Goal: Task Accomplishment & Management: Use online tool/utility

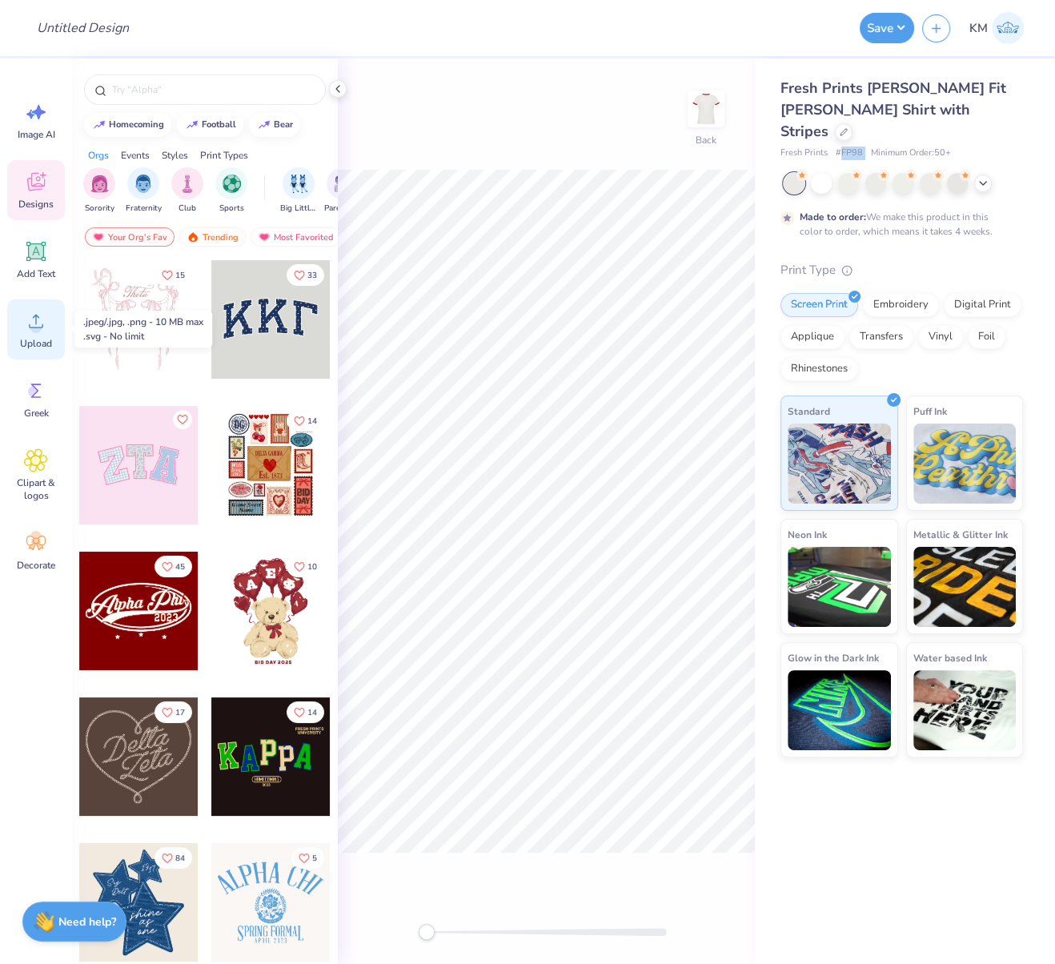
click at [40, 338] on span "Upload" at bounding box center [36, 343] width 32 height 13
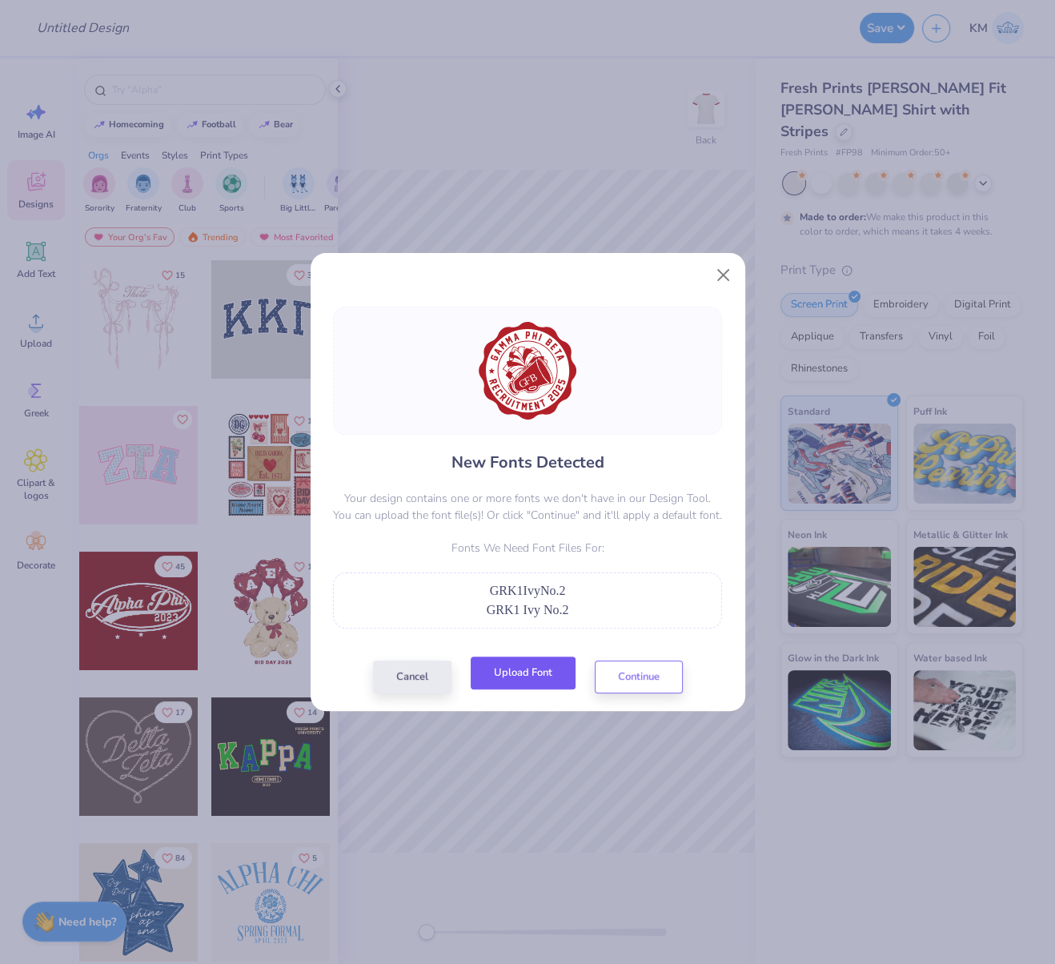
click at [544, 678] on button "Upload Font" at bounding box center [523, 672] width 105 height 33
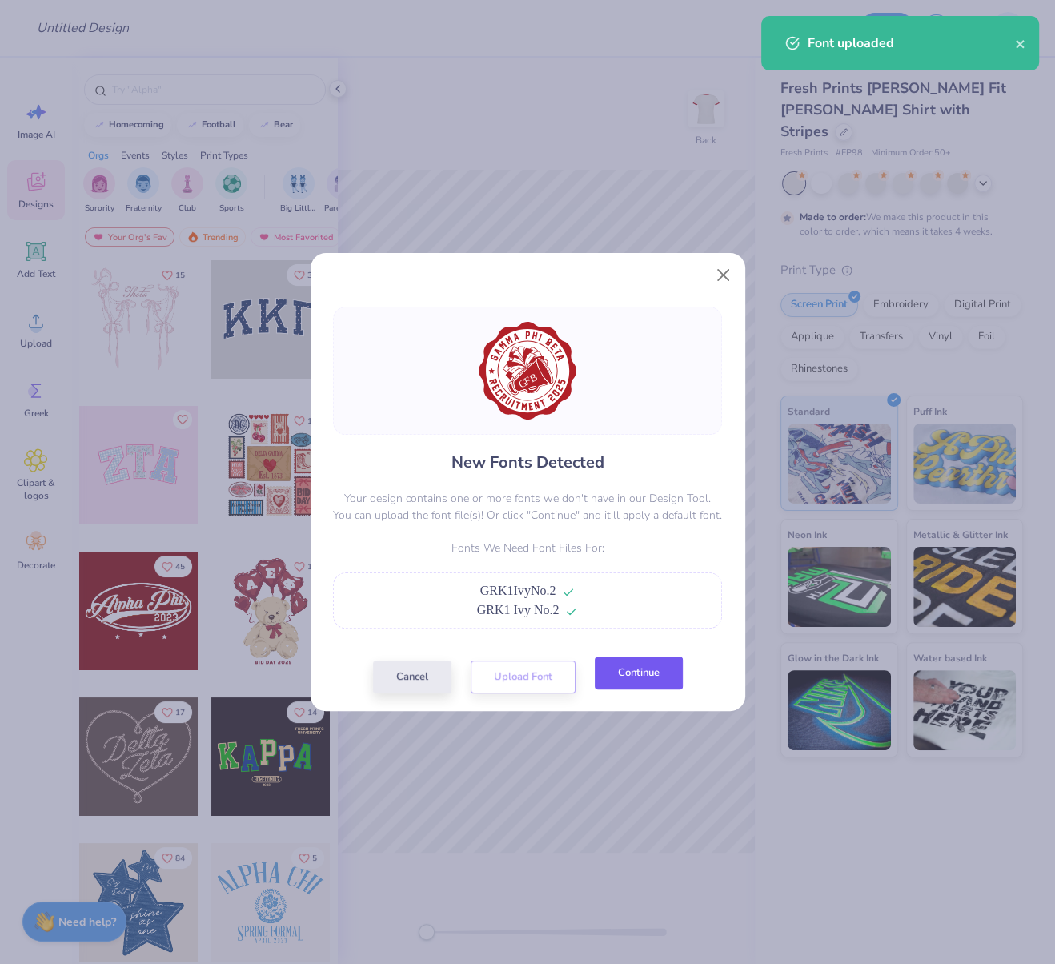
click at [644, 687] on button "Continue" at bounding box center [639, 672] width 88 height 33
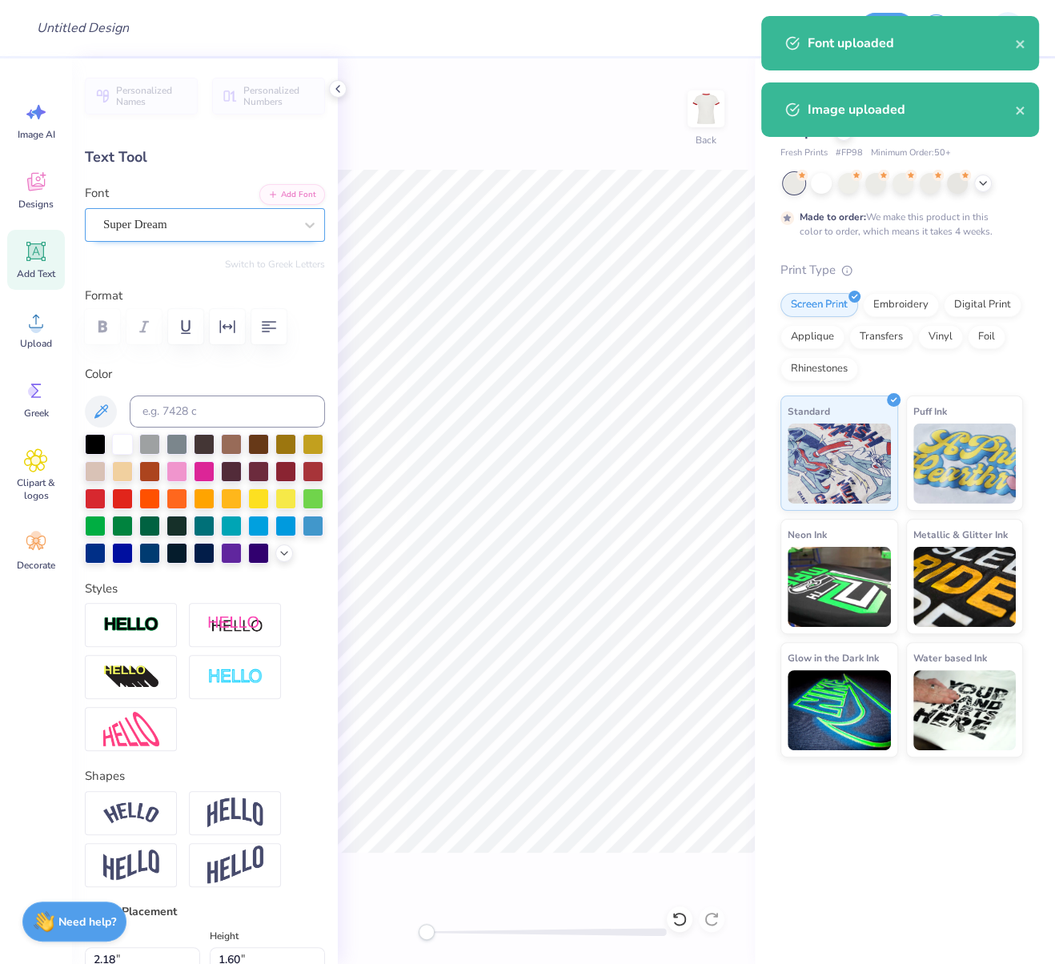
click at [190, 224] on div "Super Dream" at bounding box center [199, 224] width 194 height 25
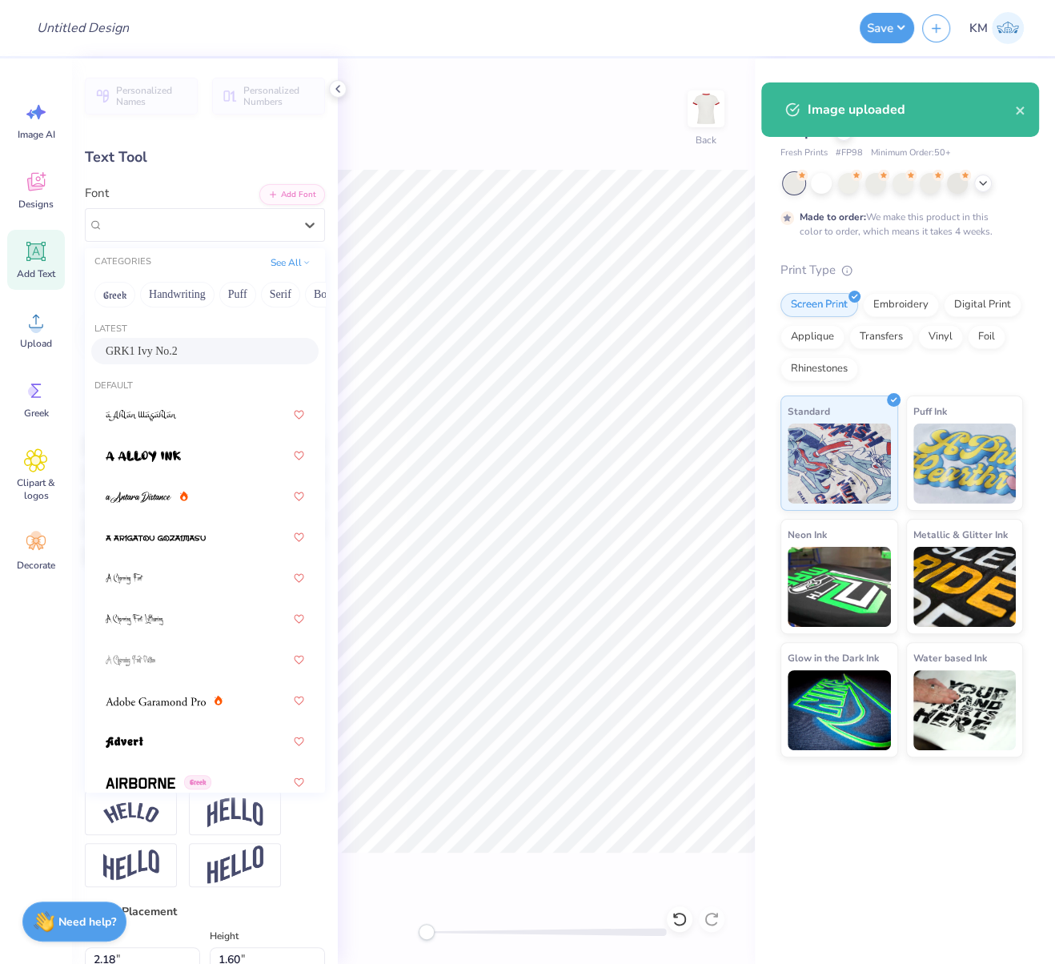
click at [166, 347] on span "GRK1 Ivy No.2" at bounding box center [142, 351] width 72 height 17
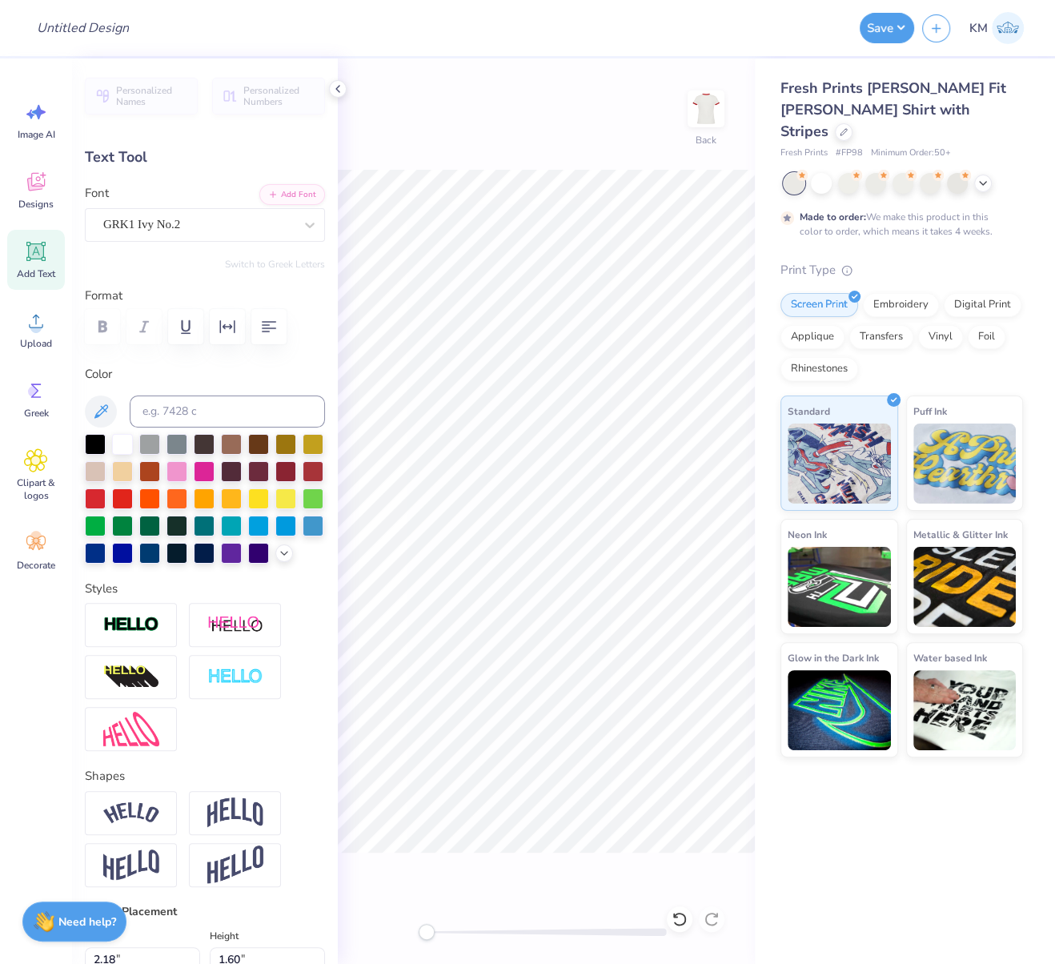
type input "2.76"
type input "2.06"
type input "10.04"
drag, startPoint x: 429, startPoint y: 936, endPoint x: 450, endPoint y: 934, distance: 20.9
click at [451, 936] on div "Accessibility label" at bounding box center [443, 932] width 16 height 16
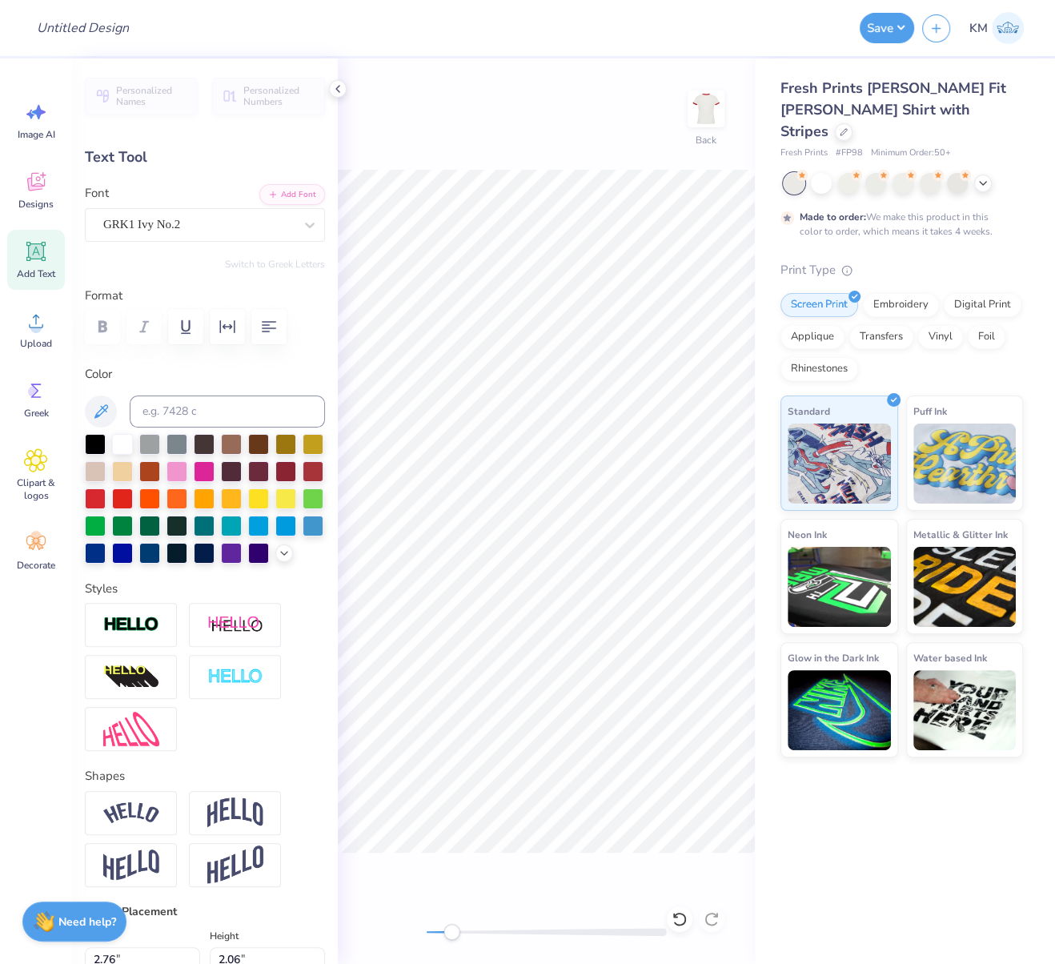
click at [576, 895] on div "Back" at bounding box center [546, 510] width 417 height 905
type input "0.0"
drag, startPoint x: 449, startPoint y: 929, endPoint x: 357, endPoint y: 905, distance: 95.1
click at [357, 905] on div "Back" at bounding box center [546, 510] width 417 height 905
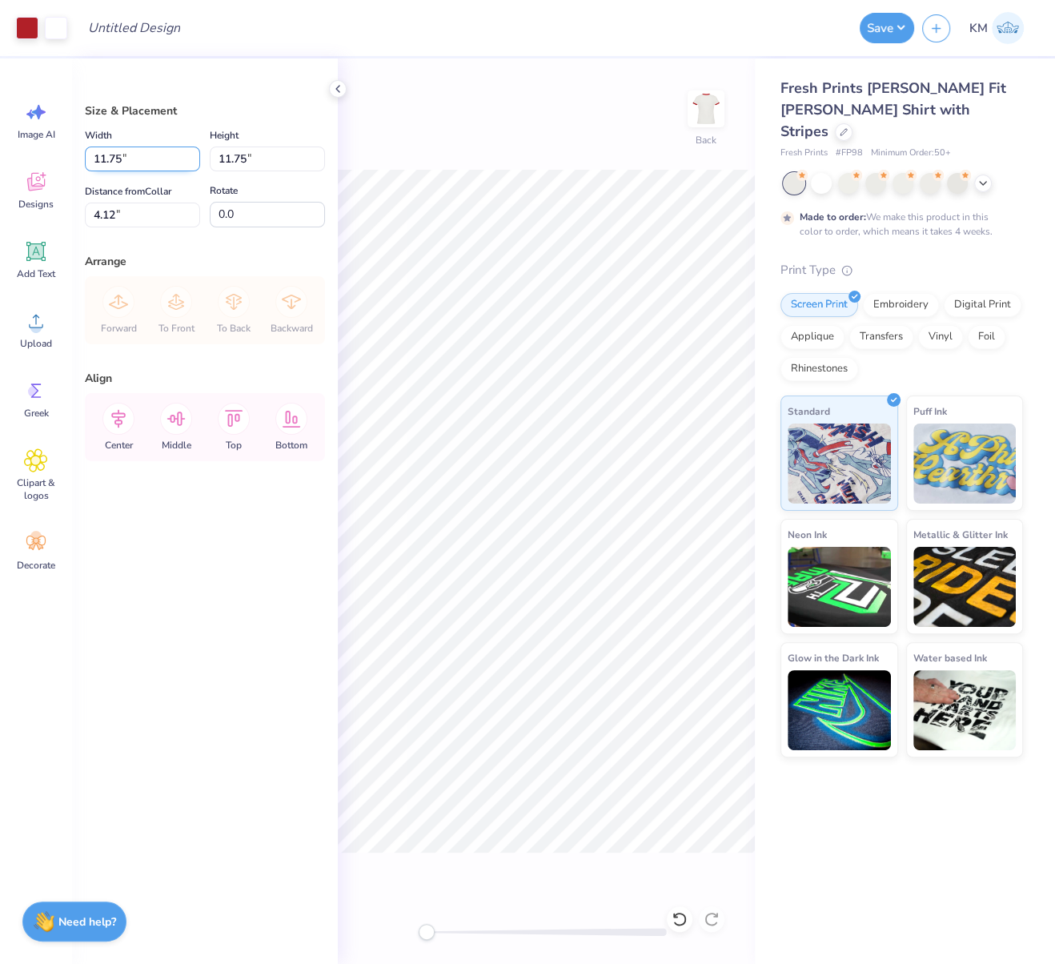
drag, startPoint x: 117, startPoint y: 155, endPoint x: 92, endPoint y: 151, distance: 25.1
click at [92, 151] on input "11.75" at bounding box center [142, 158] width 115 height 25
type input "7.00"
type input "6.50"
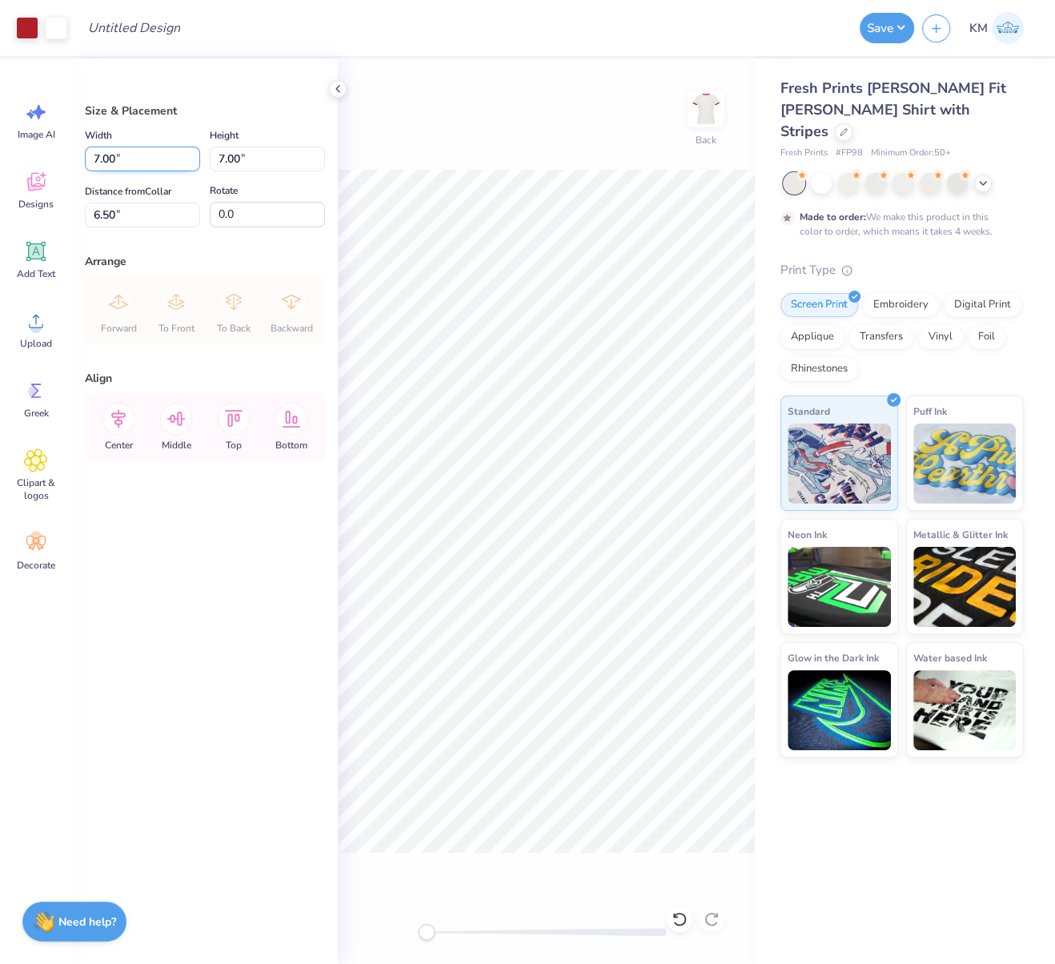
drag, startPoint x: 117, startPoint y: 156, endPoint x: 90, endPoint y: 156, distance: 27.2
click at [90, 156] on input "7.00" at bounding box center [142, 158] width 115 height 25
type input "5.00"
drag, startPoint x: 114, startPoint y: 214, endPoint x: 97, endPoint y: 210, distance: 17.5
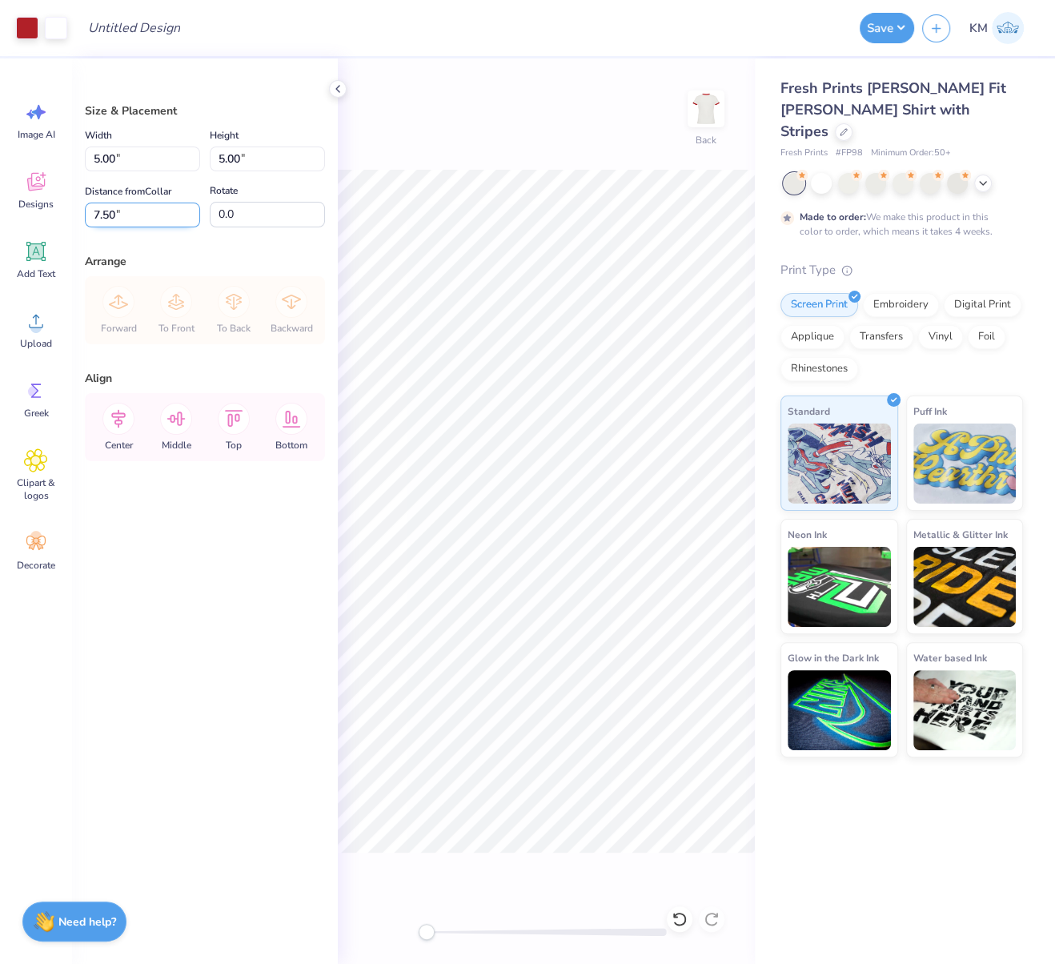
click at [94, 210] on input "7.50" at bounding box center [142, 214] width 115 height 25
type input "2.50"
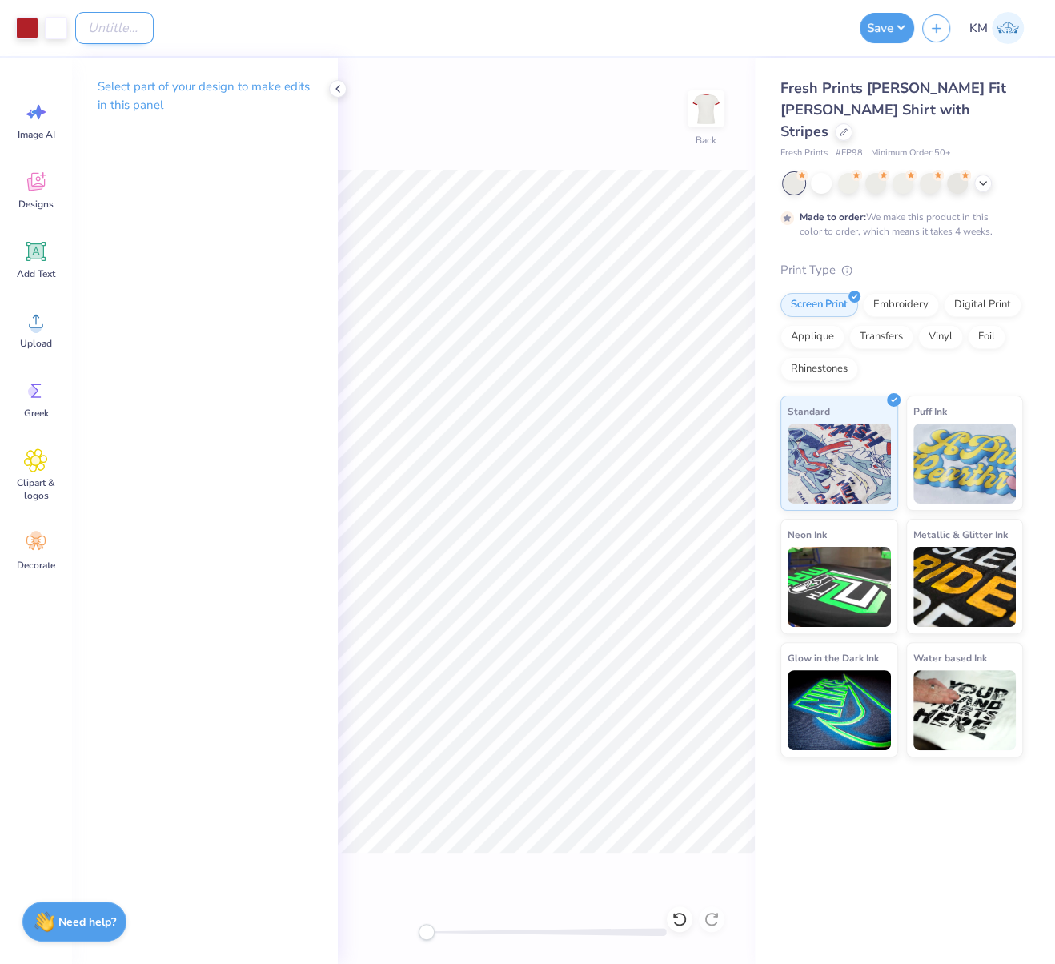
click at [154, 32] on input "Design Title" at bounding box center [114, 28] width 78 height 32
paste input "FPS240579"
type input "FPS240579"
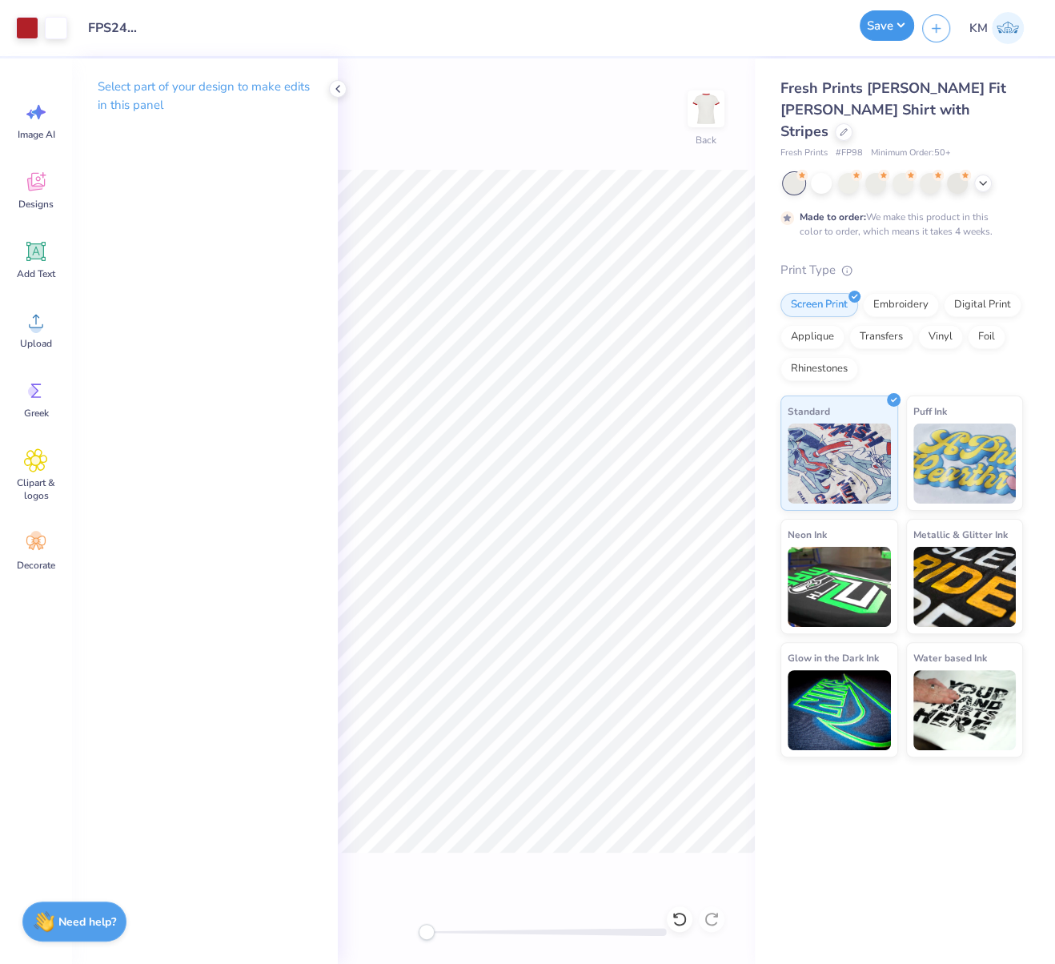
click at [900, 26] on button "Save" at bounding box center [886, 25] width 54 height 30
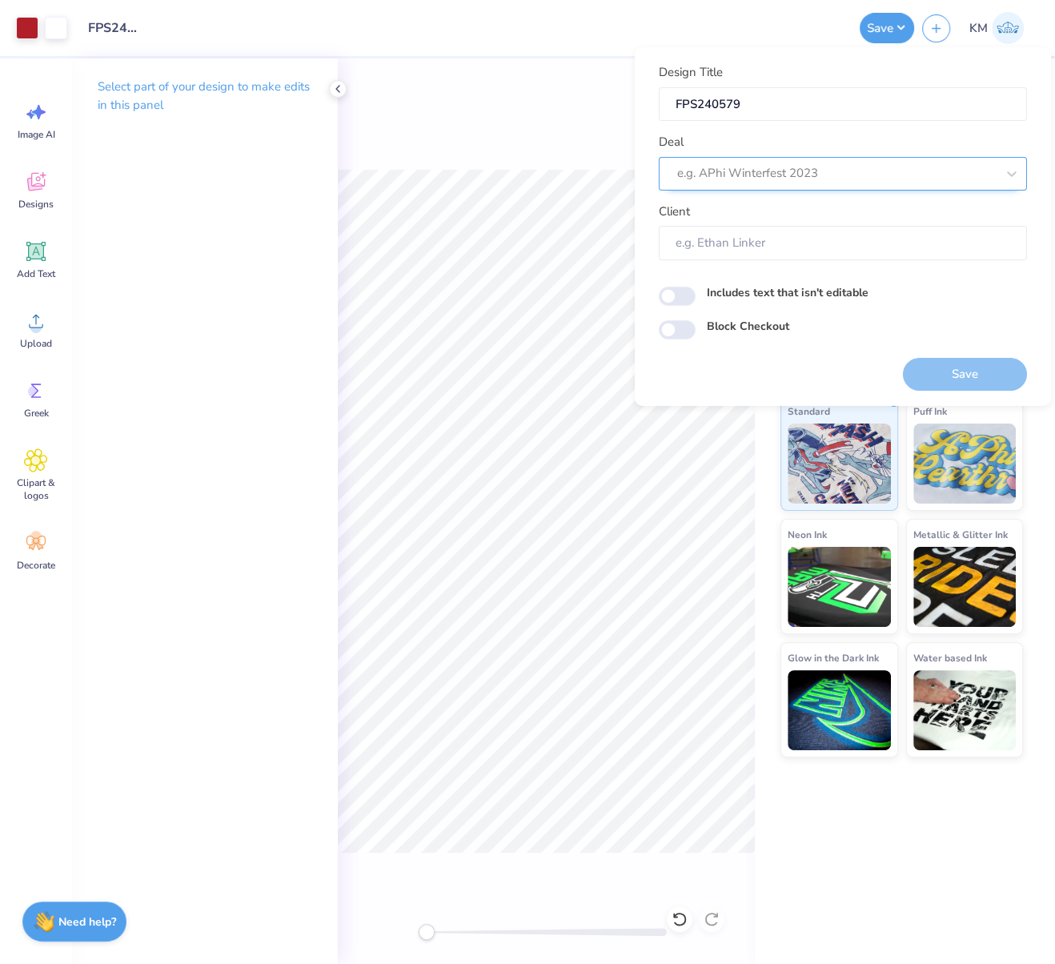
click at [740, 174] on div at bounding box center [836, 173] width 319 height 22
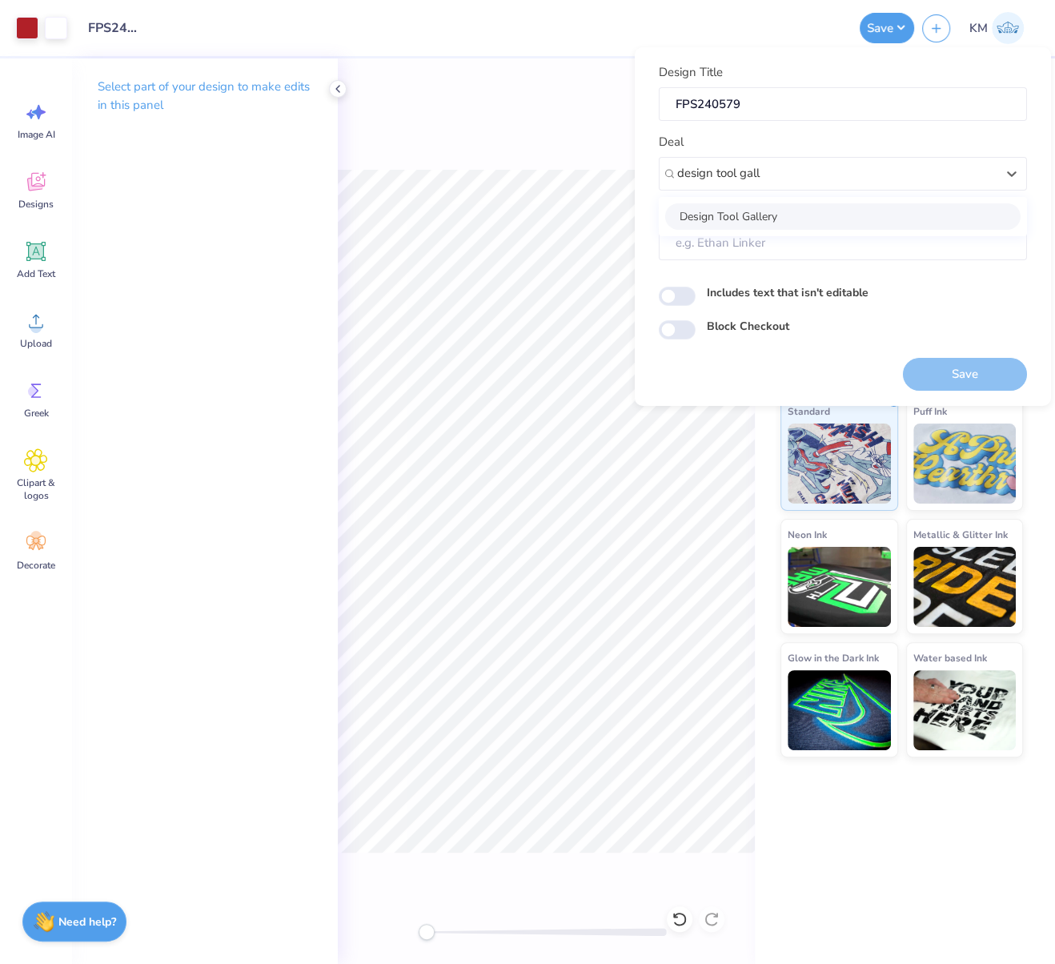
click at [817, 214] on div "Design Tool Gallery" at bounding box center [842, 215] width 355 height 26
type input "design tool gall"
type input "Design Tool Gallery User"
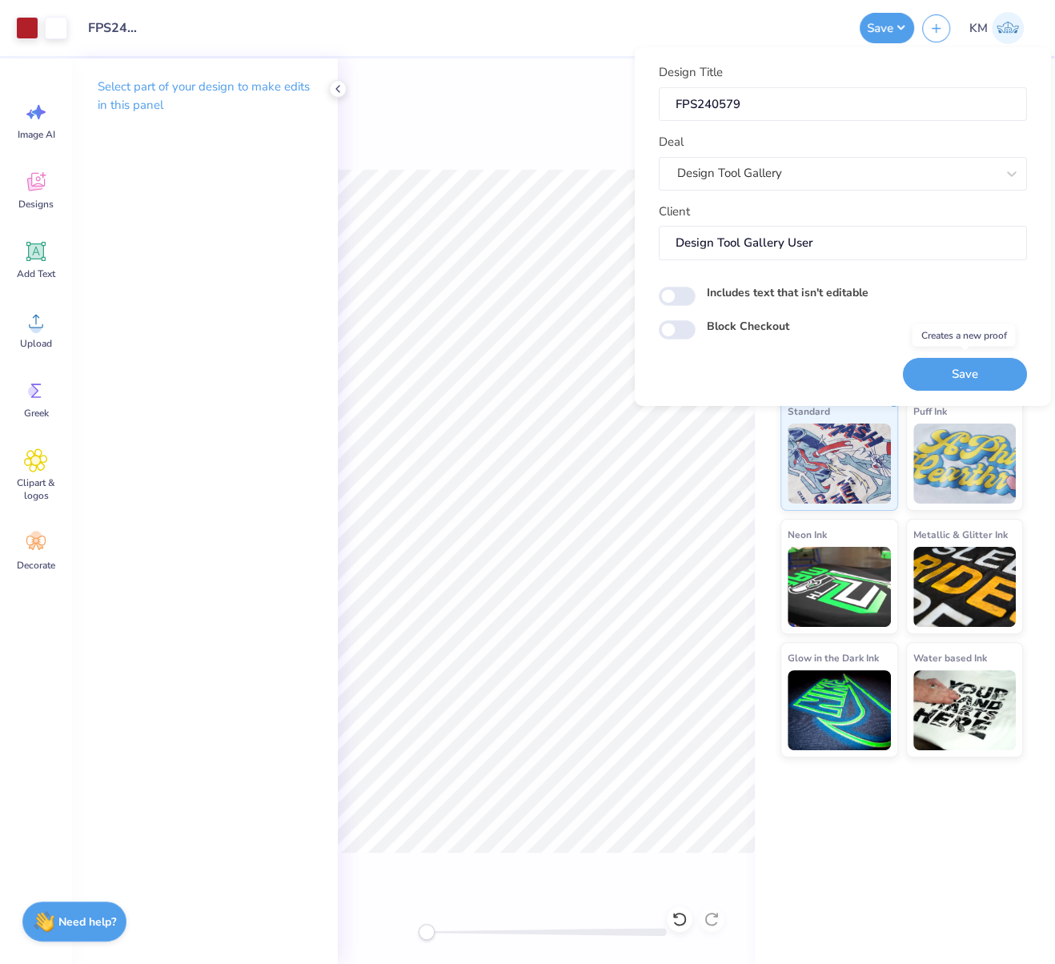
click at [978, 371] on button "Save" at bounding box center [965, 373] width 124 height 33
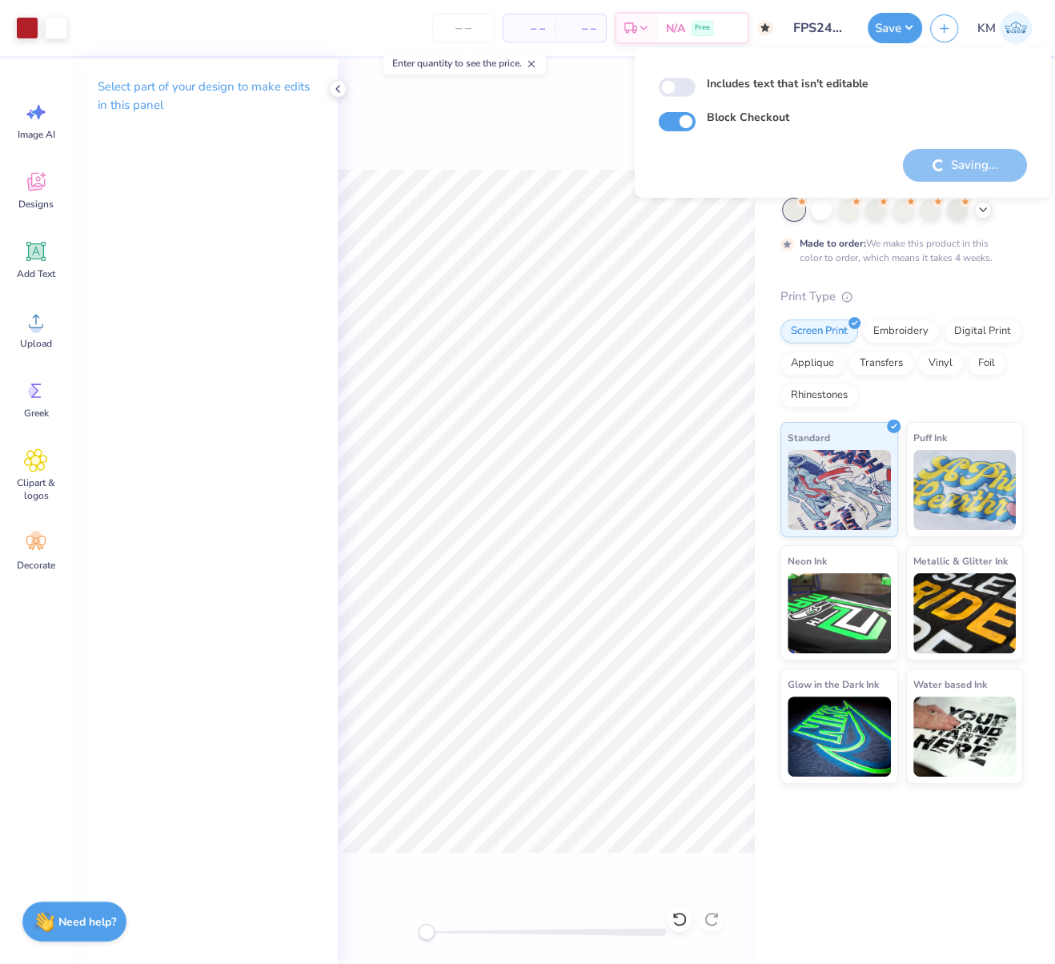
checkbox input "true"
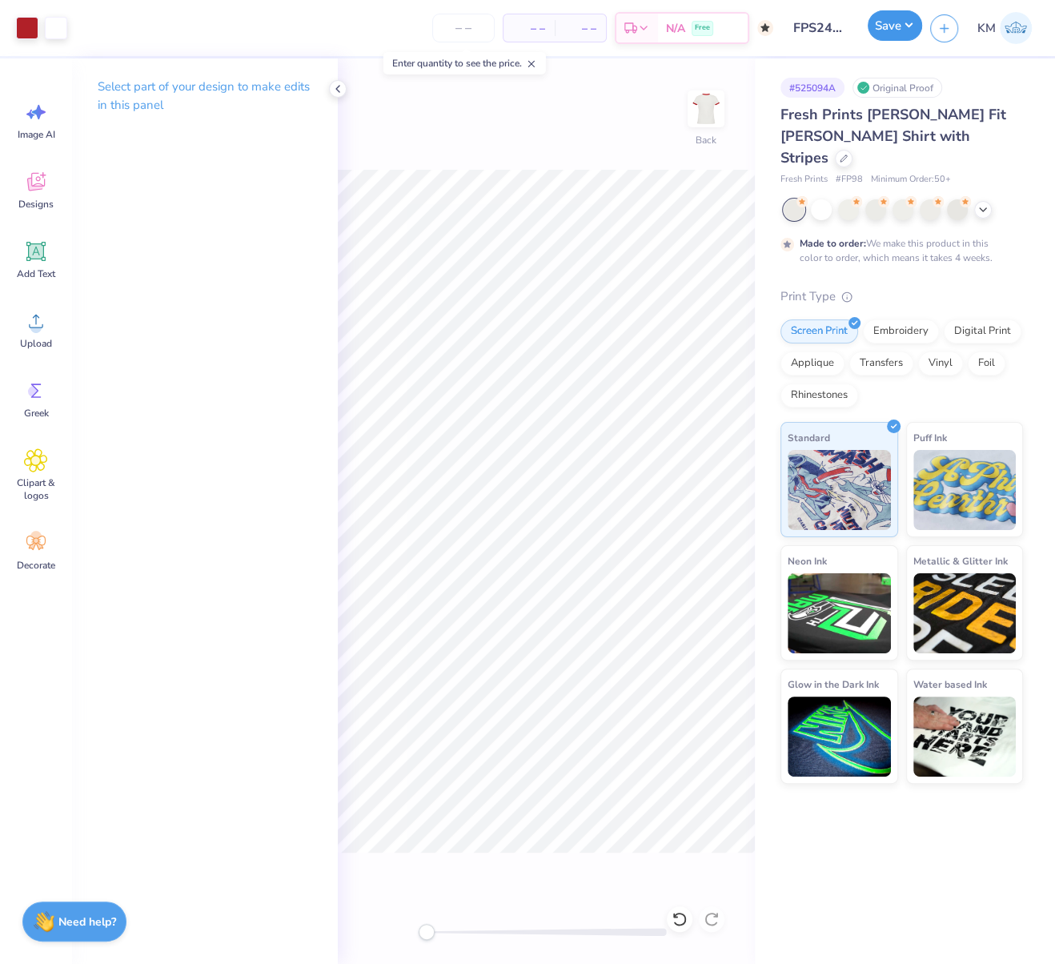
click at [911, 26] on button "Save" at bounding box center [894, 25] width 54 height 30
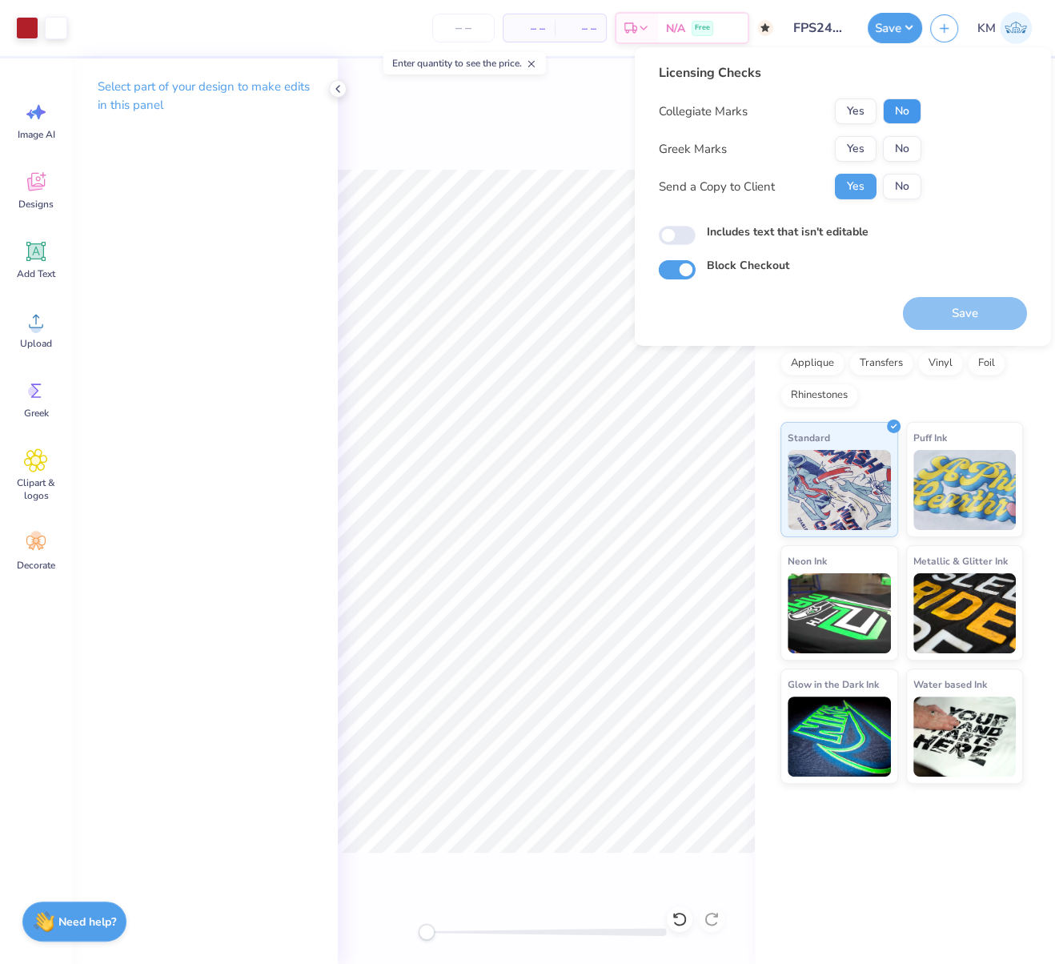
click at [908, 110] on button "No" at bounding box center [902, 111] width 38 height 26
click at [853, 142] on button "Yes" at bounding box center [856, 149] width 42 height 26
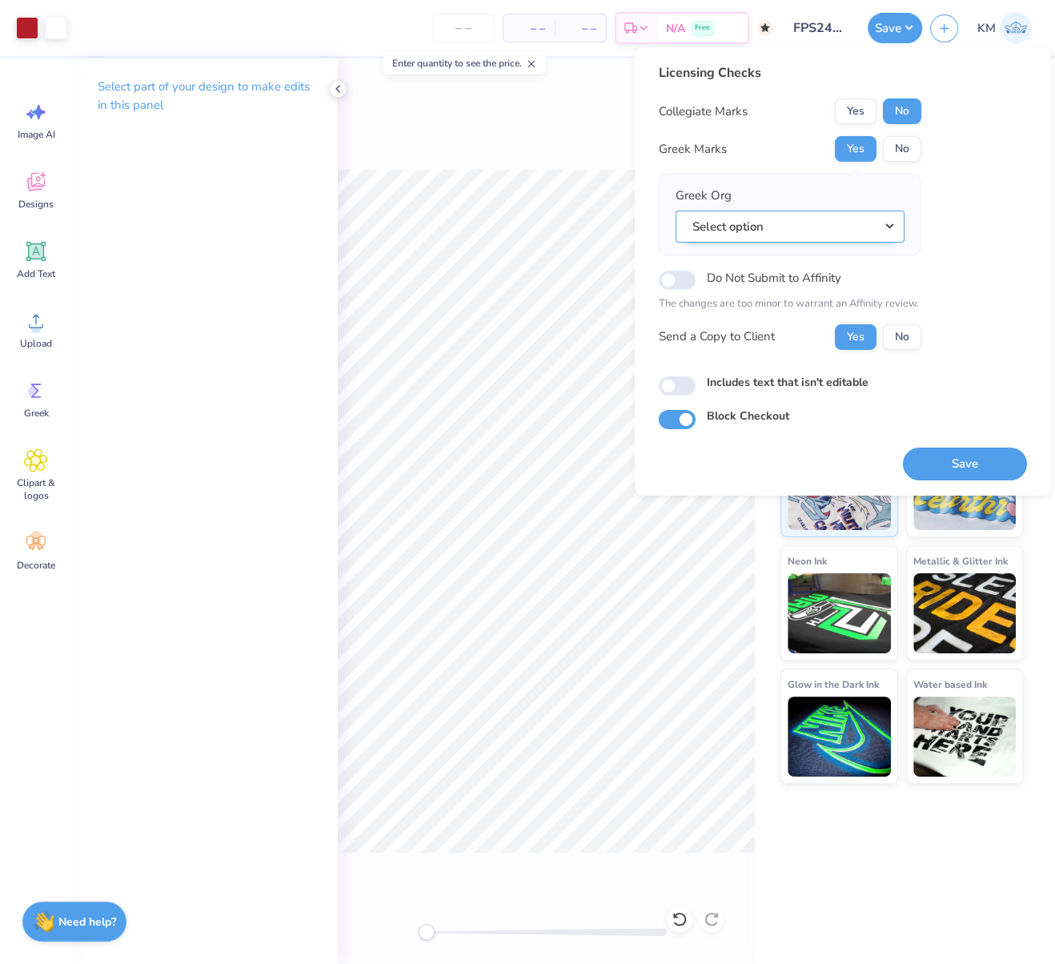
click at [896, 221] on button "Select option" at bounding box center [789, 226] width 229 height 33
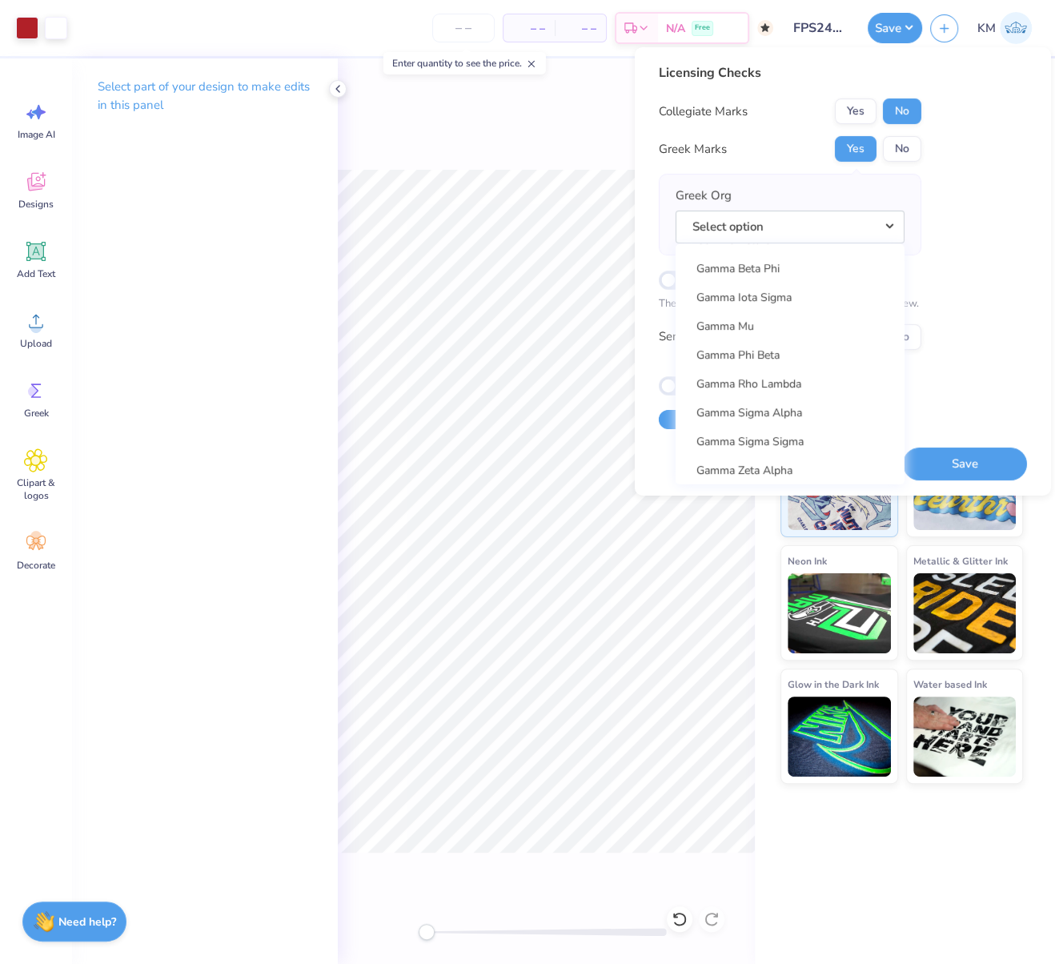
scroll to position [5004, 0]
click at [775, 326] on link "Gamma Phi Beta" at bounding box center [790, 329] width 216 height 26
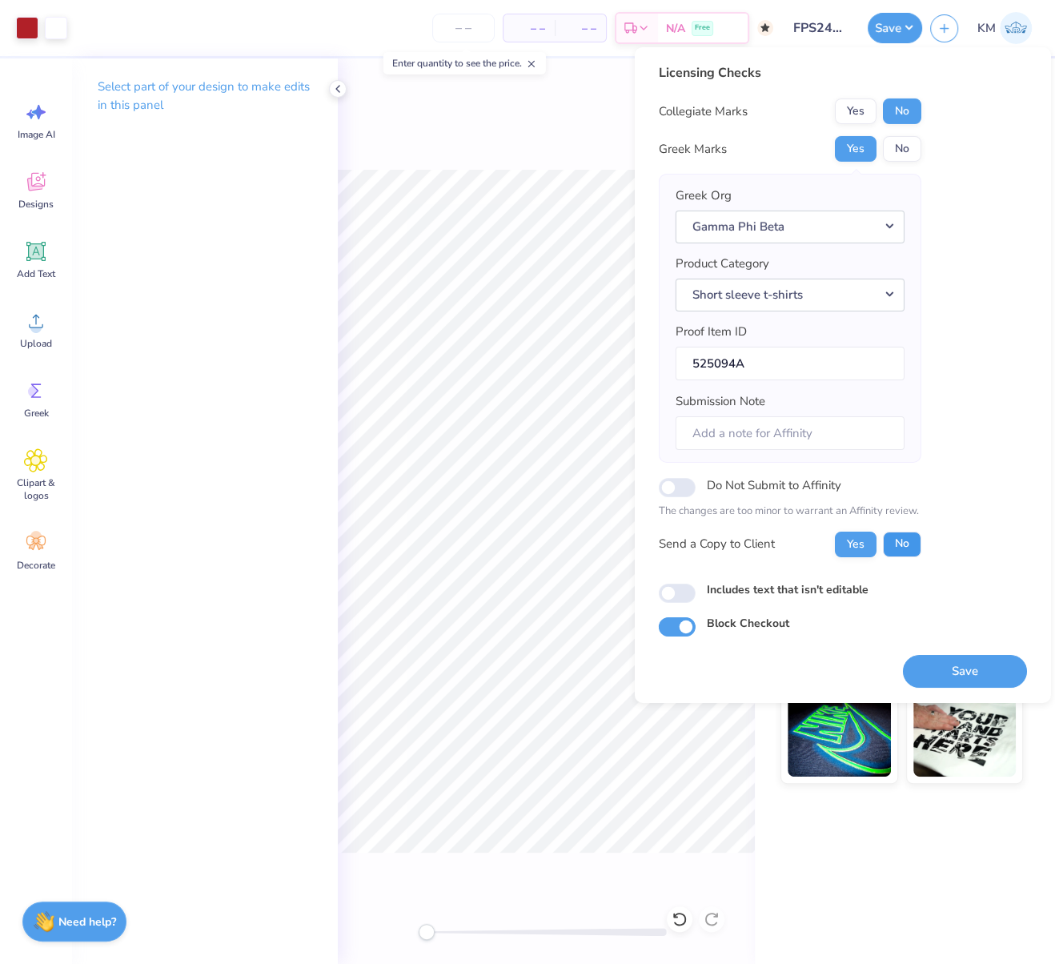
click at [909, 537] on button "No" at bounding box center [902, 544] width 38 height 26
drag, startPoint x: 678, startPoint y: 592, endPoint x: 687, endPoint y: 602, distance: 13.0
click at [679, 594] on input "Includes text that isn't editable" at bounding box center [677, 592] width 37 height 19
checkbox input "true"
click at [997, 671] on button "Save" at bounding box center [965, 670] width 124 height 33
